Goal: Find specific page/section: Find specific page/section

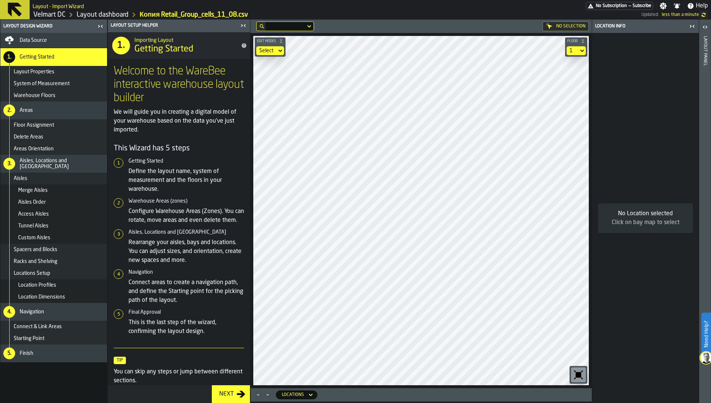
click at [244, 27] on icon "button-toggle-Close me" at bounding box center [243, 25] width 9 height 9
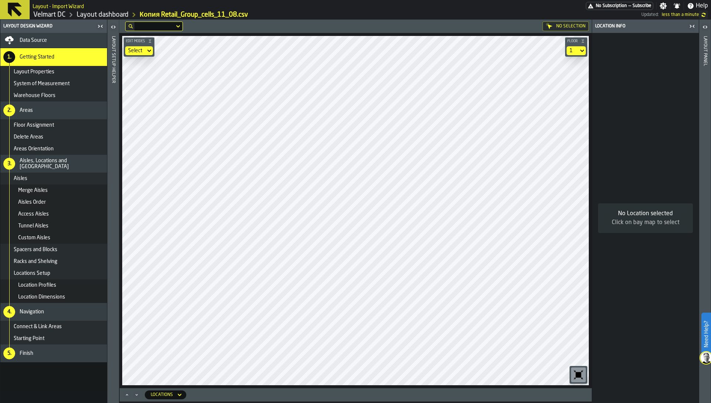
click at [579, 370] on icon "button-toolbar-undefined" at bounding box center [578, 375] width 12 height 12
click at [54, 14] on link "Velmart DC" at bounding box center [49, 15] width 32 height 8
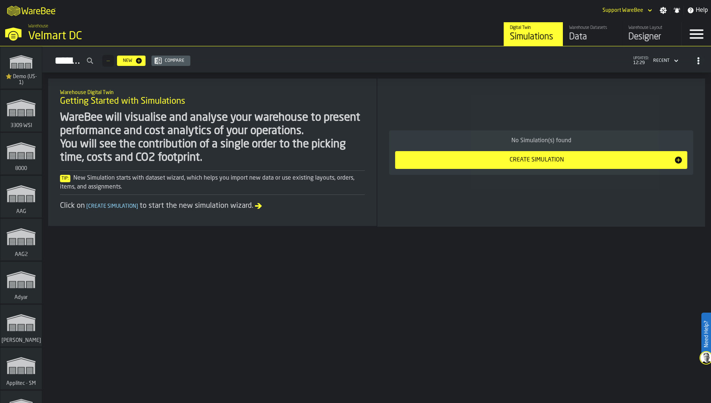
click at [530, 8] on div "M A K I N G W A R E H O U S E S M O R E EF F I C I E N T Support WareBee Settin…" at bounding box center [355, 10] width 711 height 21
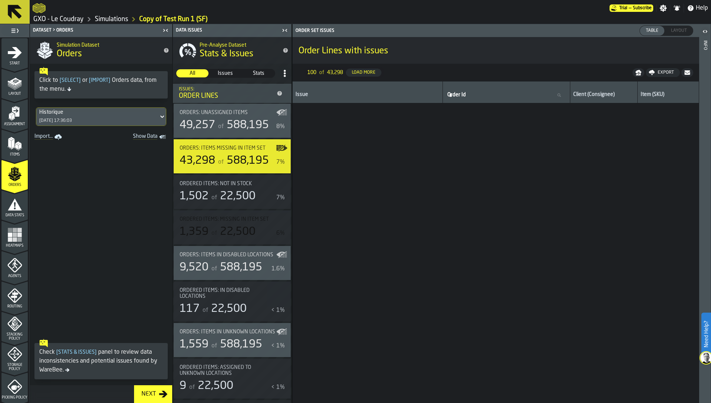
scroll to position [1205, 0]
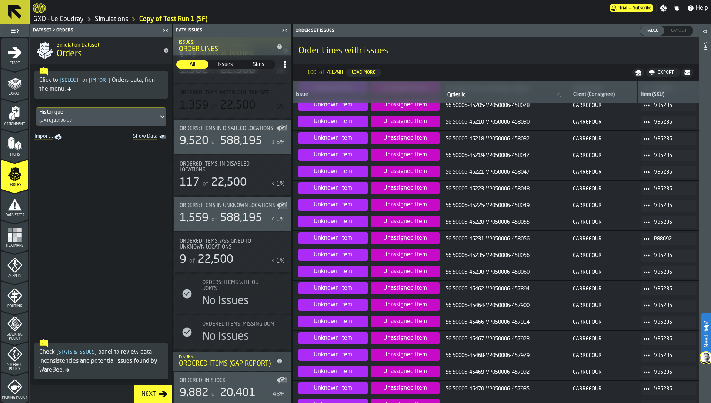
click at [456, 92] on span "Order Id" at bounding box center [456, 95] width 19 height 6
click at [456, 91] on input "Order Id Order Id" at bounding box center [506, 95] width 121 height 10
click at [469, 62] on div "Order Lines with issues" at bounding box center [496, 50] width 407 height 25
